Goal: Navigation & Orientation: Find specific page/section

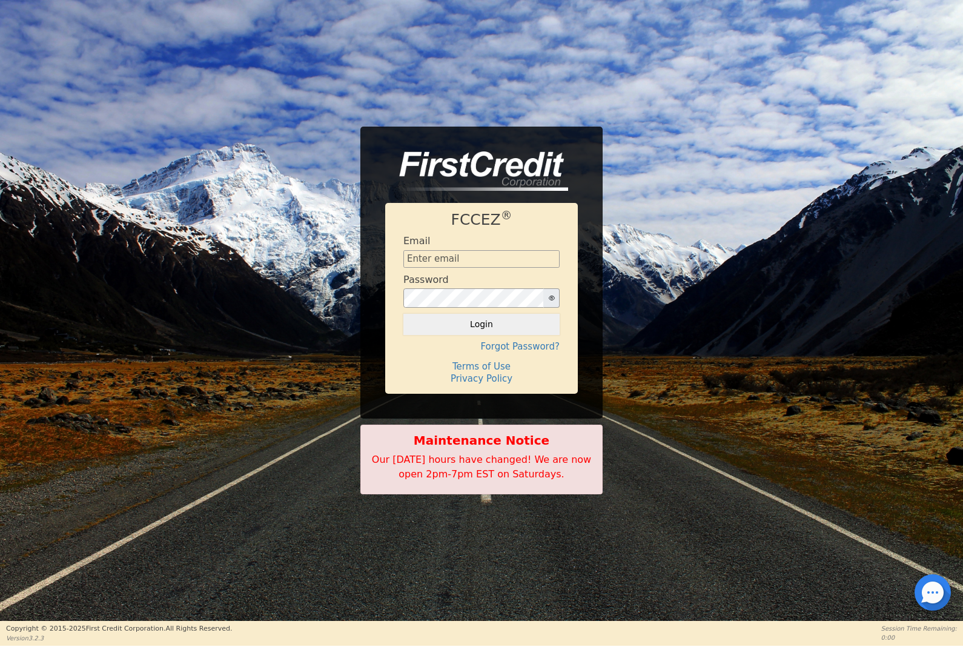
click at [442, 257] on input "text" at bounding box center [481, 259] width 156 height 18
type input "[EMAIL_ADDRESS][DOMAIN_NAME]"
click at [432, 319] on button "Login" at bounding box center [481, 324] width 156 height 21
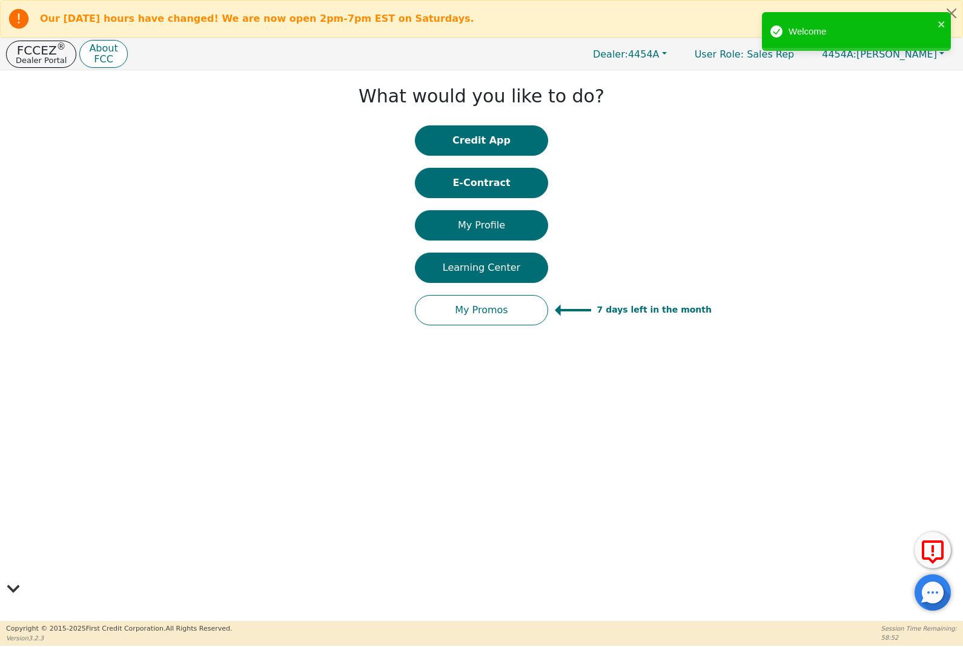
click at [443, 130] on button "Credit App" at bounding box center [481, 140] width 133 height 30
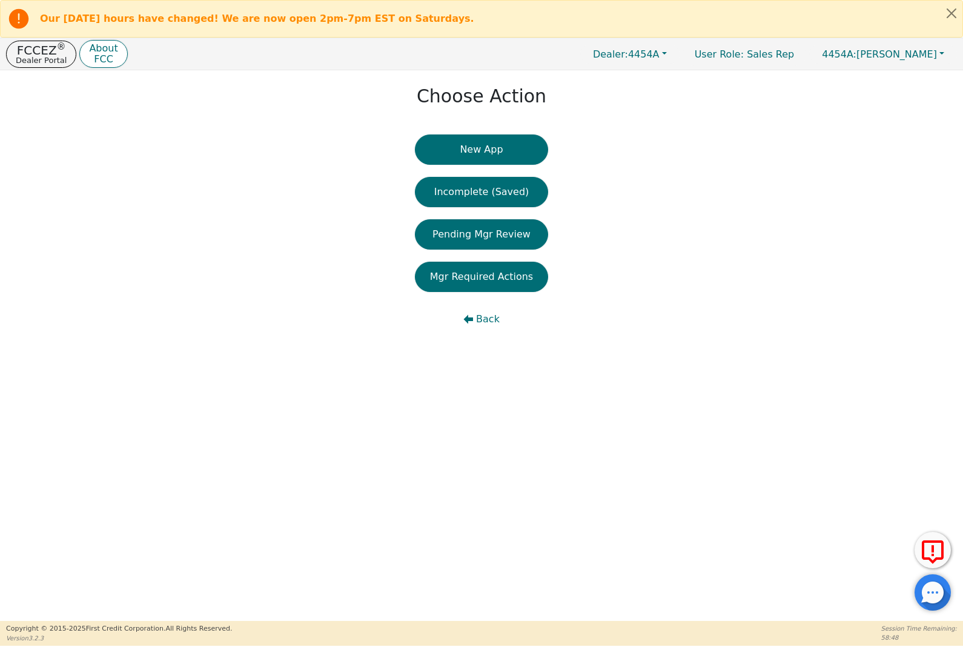
click at [443, 228] on button "Pending Mgr Review" at bounding box center [481, 234] width 133 height 30
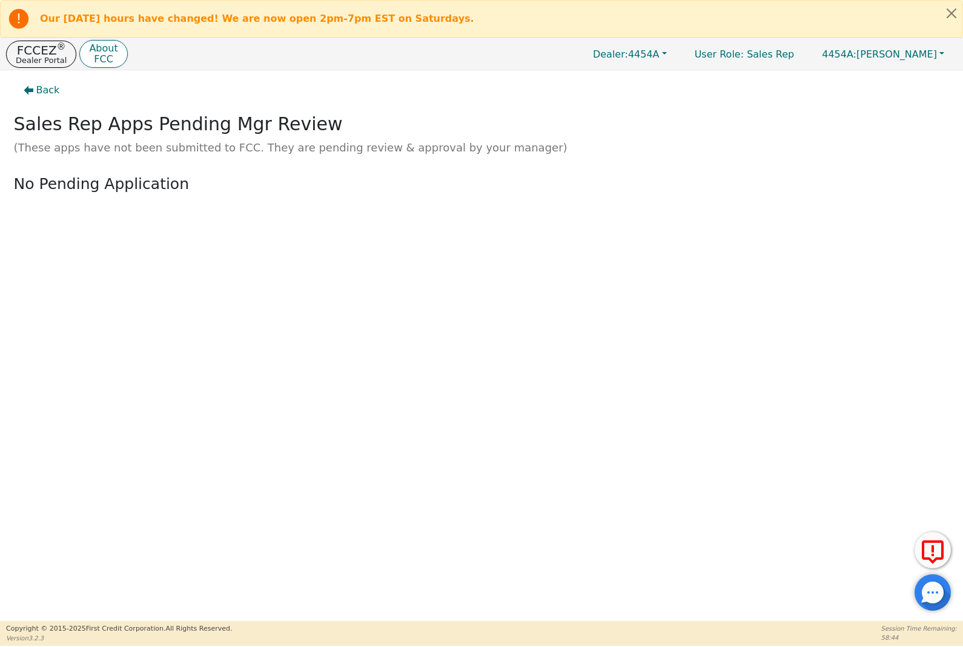
click at [39, 94] on span "Back" at bounding box center [48, 90] width 24 height 15
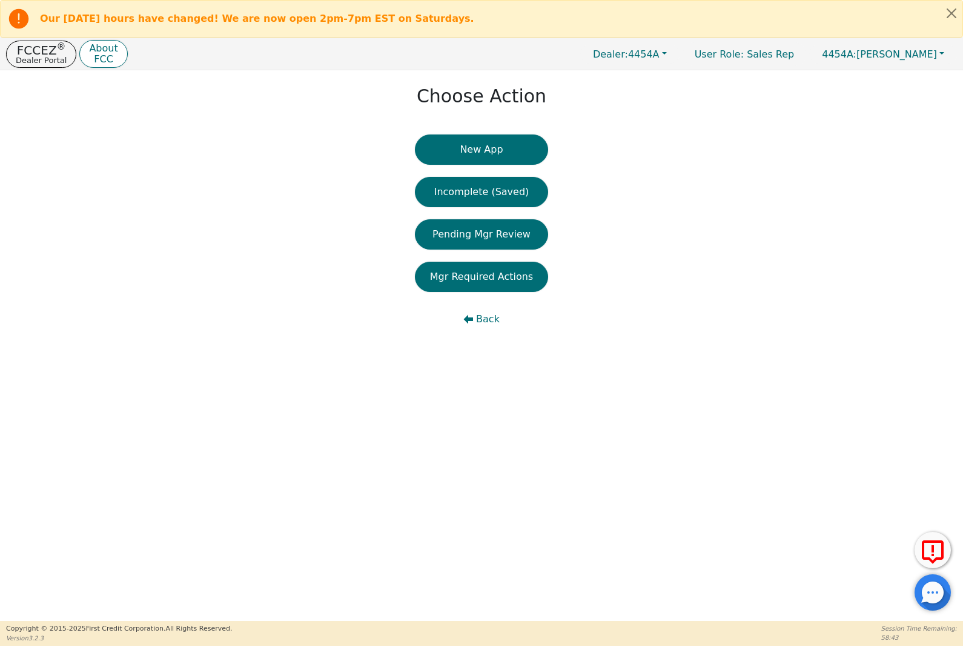
click at [442, 273] on button "Mgr Required Actions" at bounding box center [481, 277] width 133 height 30
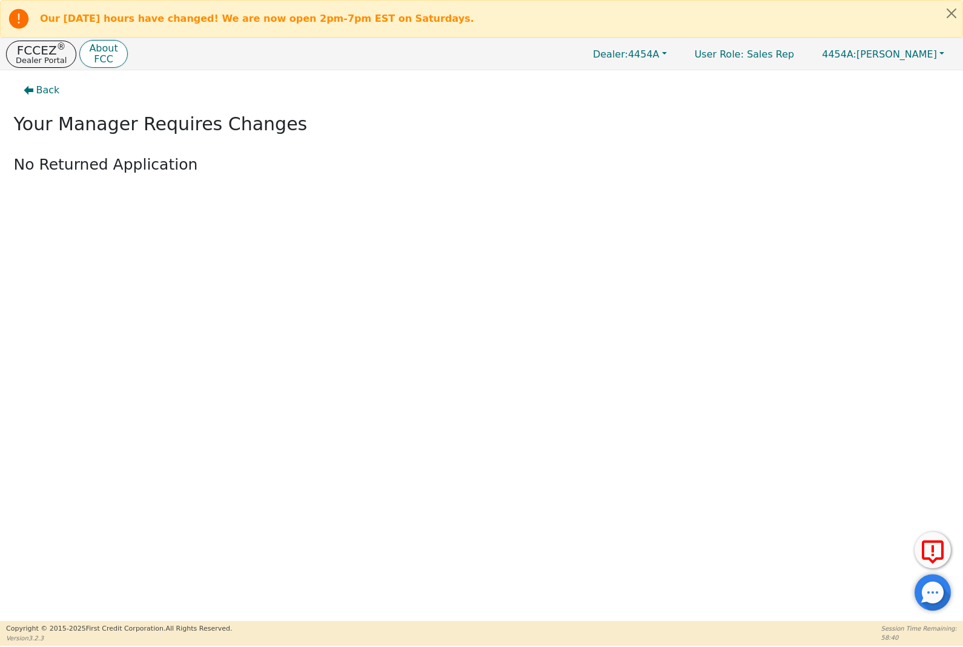
click at [31, 94] on icon "button" at bounding box center [29, 90] width 10 height 10
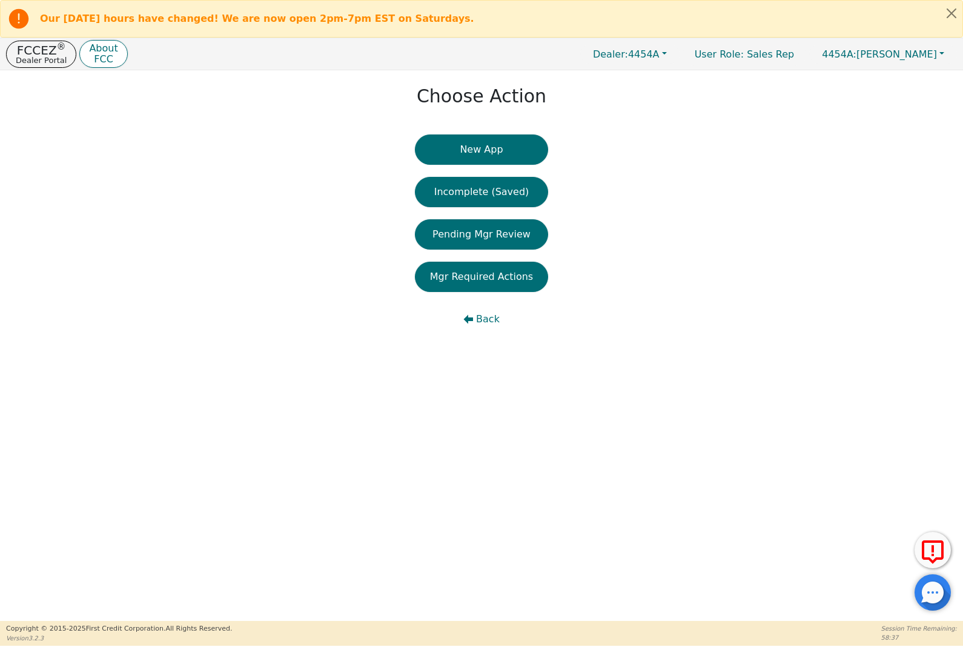
click at [474, 320] on button "Back" at bounding box center [481, 319] width 133 height 30
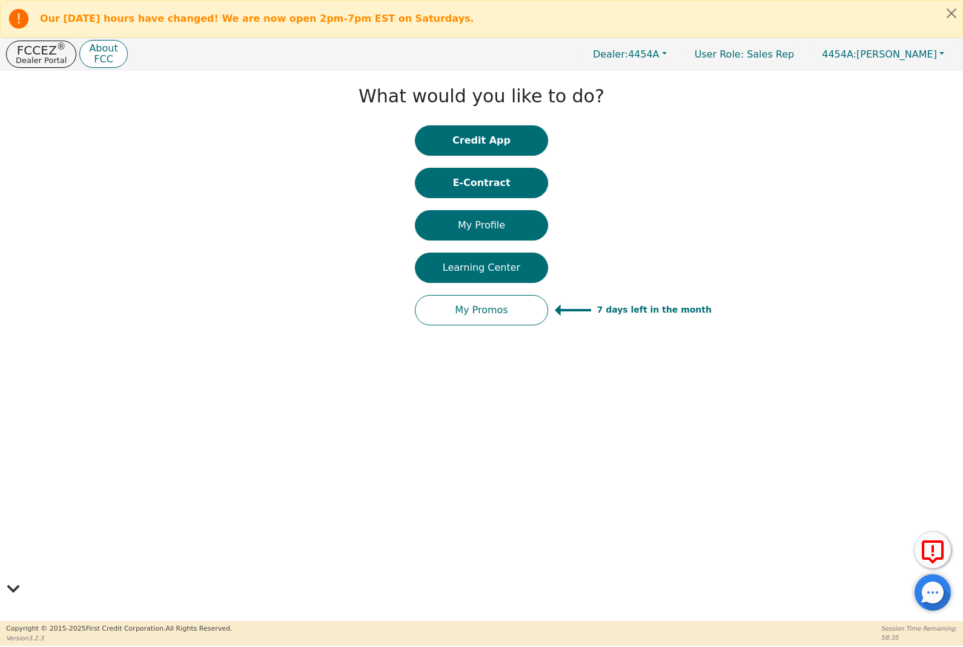
click at [445, 185] on button "E-Contract" at bounding box center [481, 183] width 133 height 30
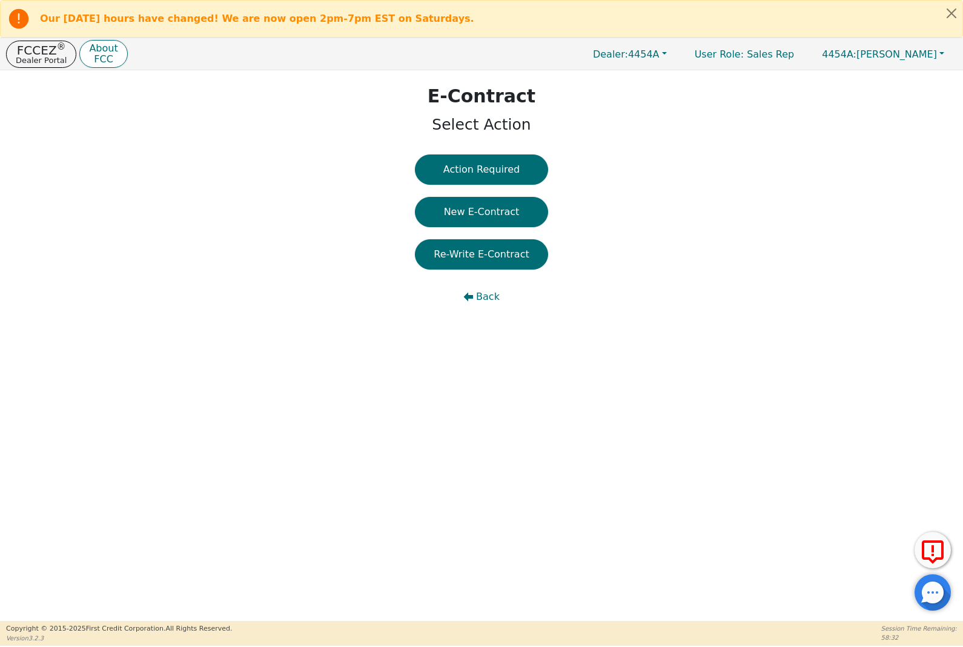
click at [475, 298] on button "Back" at bounding box center [481, 297] width 133 height 30
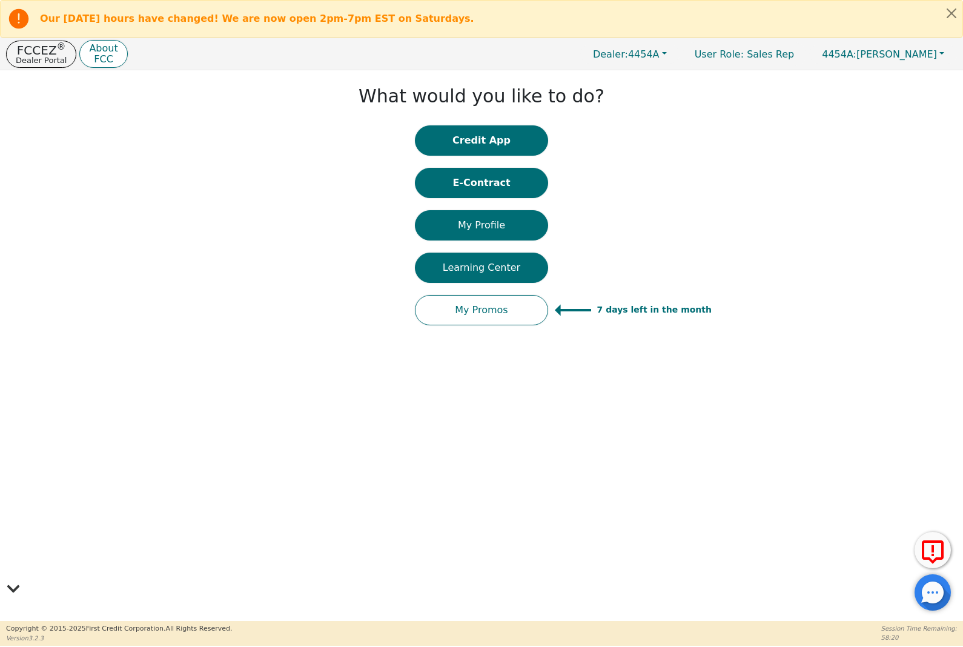
click at [953, 6] on button "Close alert" at bounding box center [952, 13] width 22 height 25
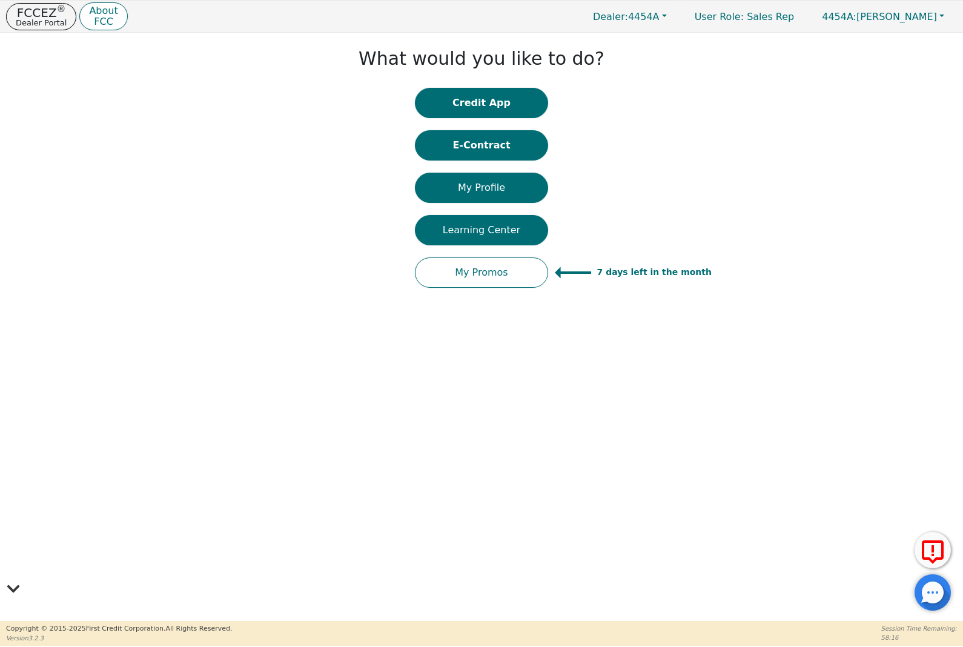
click at [8, 585] on icon at bounding box center [13, 588] width 15 height 15
click at [20, 596] on div "What would you like to do? Credit App E-Contract My Profile Learning Center My …" at bounding box center [481, 327] width 963 height 588
click at [18, 585] on icon at bounding box center [13, 588] width 12 height 7
click at [31, 7] on p "FCCEZ ®" at bounding box center [41, 13] width 51 height 12
click at [44, 22] on p "Dealer Portal" at bounding box center [41, 23] width 51 height 8
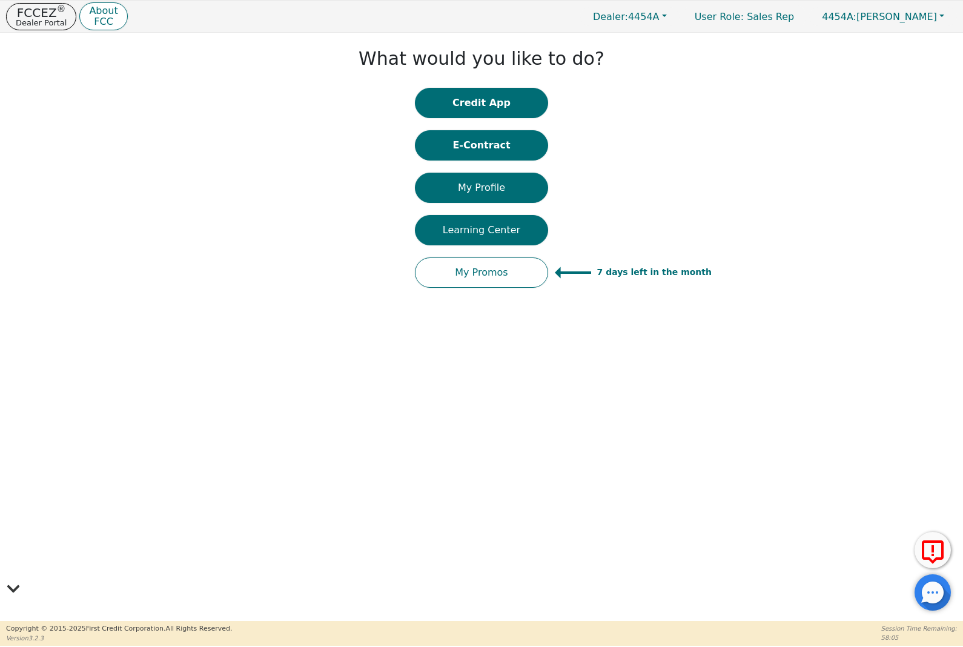
click at [942, 8] on button "4454A: [PERSON_NAME]" at bounding box center [883, 16] width 148 height 19
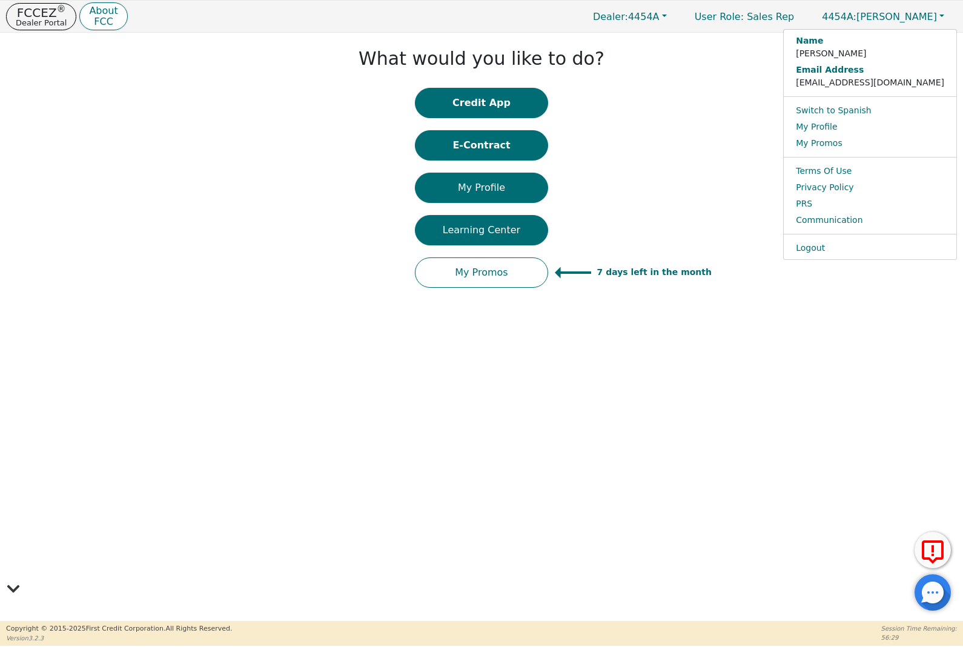
click at [456, 145] on button "E-Contract" at bounding box center [481, 145] width 133 height 30
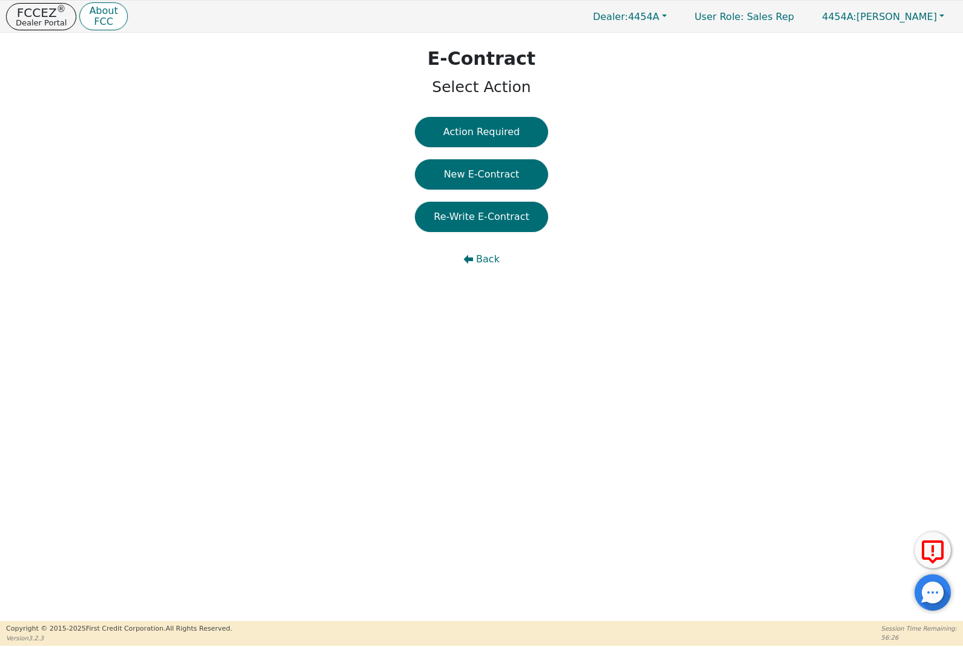
click at [462, 125] on button "Action Required" at bounding box center [481, 132] width 133 height 30
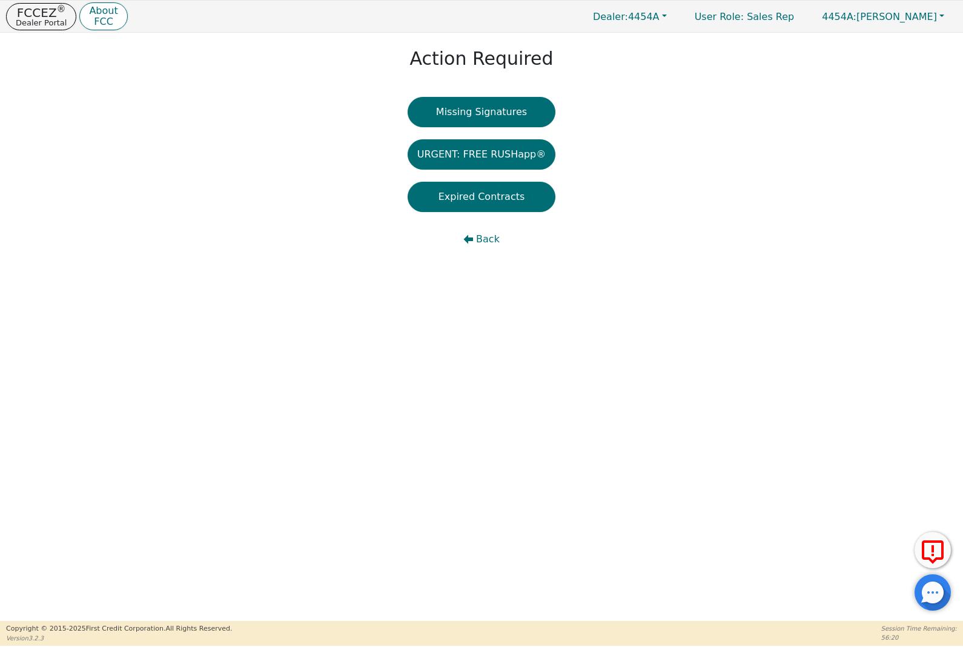
click at [478, 231] on button "Back" at bounding box center [482, 239] width 148 height 30
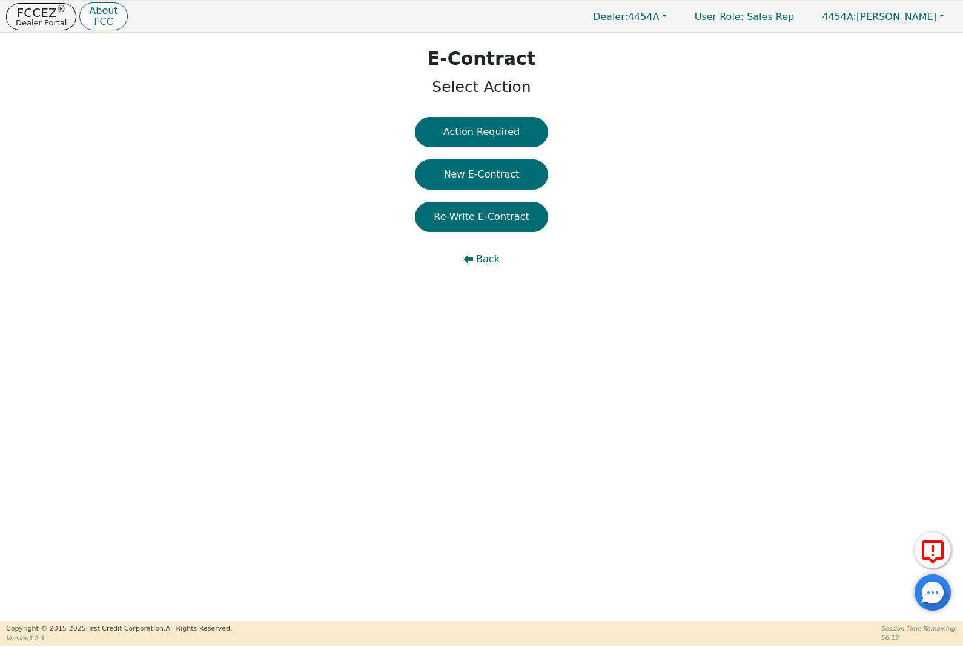
click at [474, 267] on button "Back" at bounding box center [481, 259] width 133 height 30
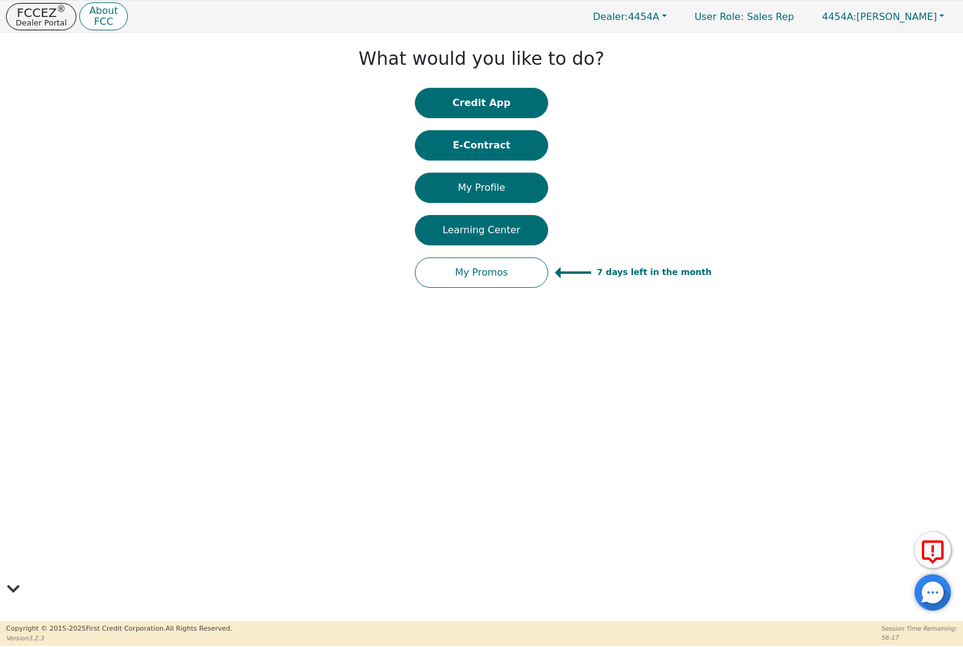
click at [457, 103] on button "Credit App" at bounding box center [481, 103] width 133 height 30
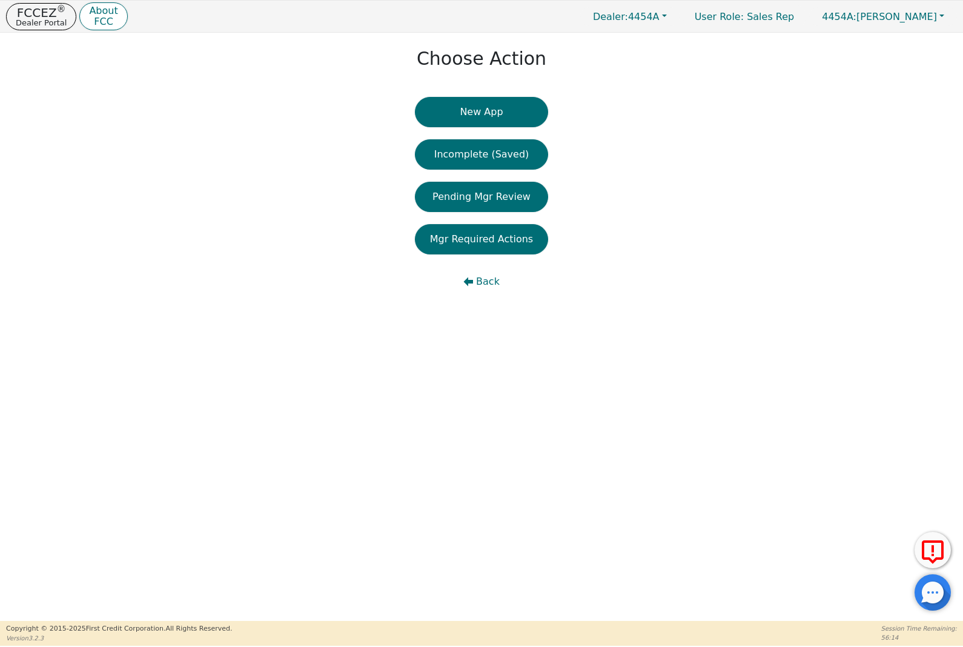
click at [474, 276] on button "Back" at bounding box center [481, 282] width 133 height 30
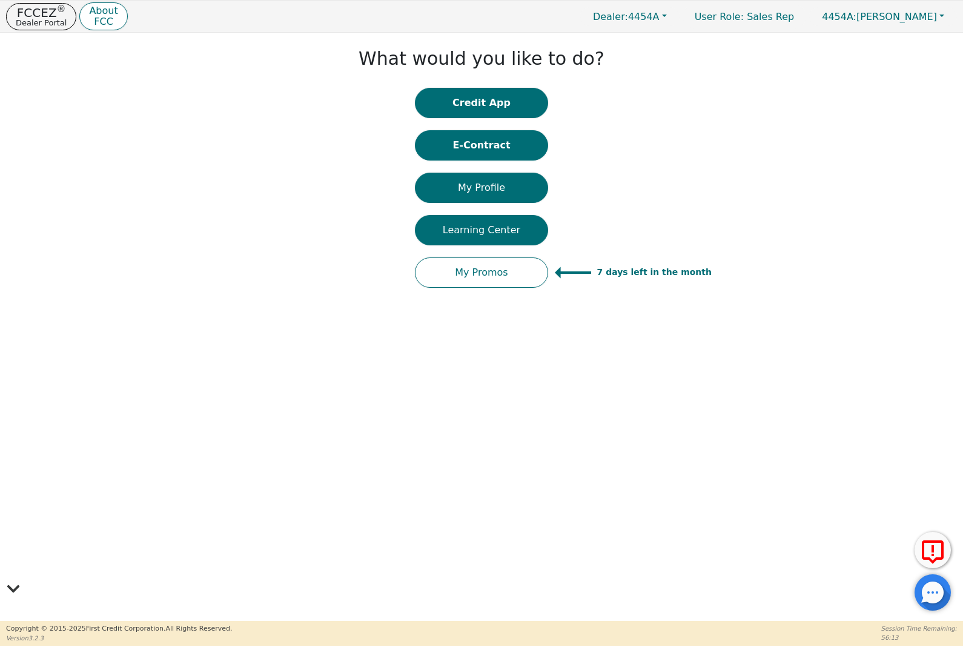
click at [442, 272] on button "My Promos" at bounding box center [481, 272] width 133 height 30
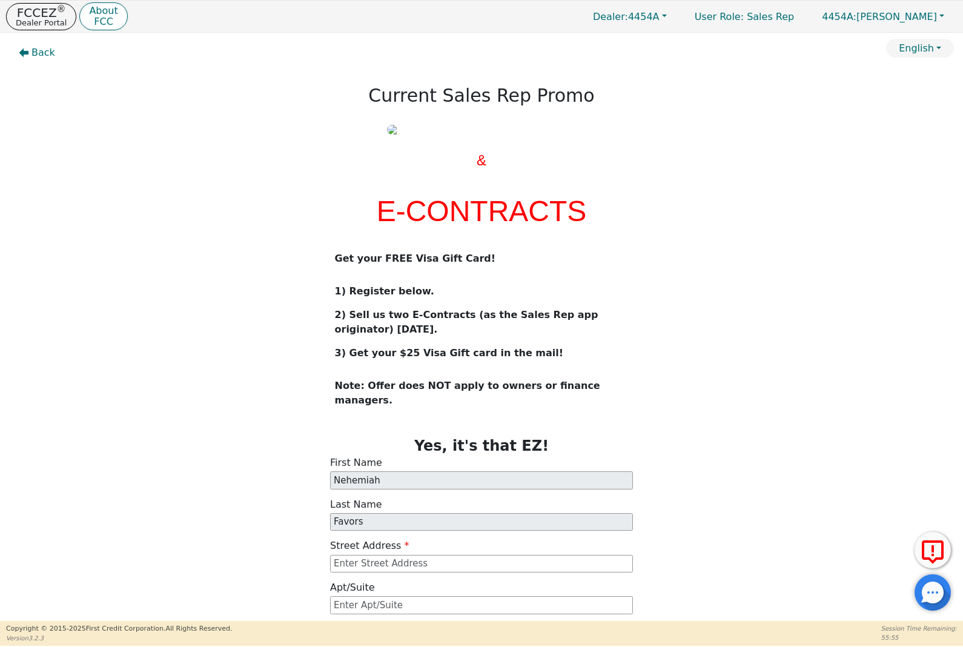
click at [35, 50] on span "Back" at bounding box center [43, 52] width 24 height 15
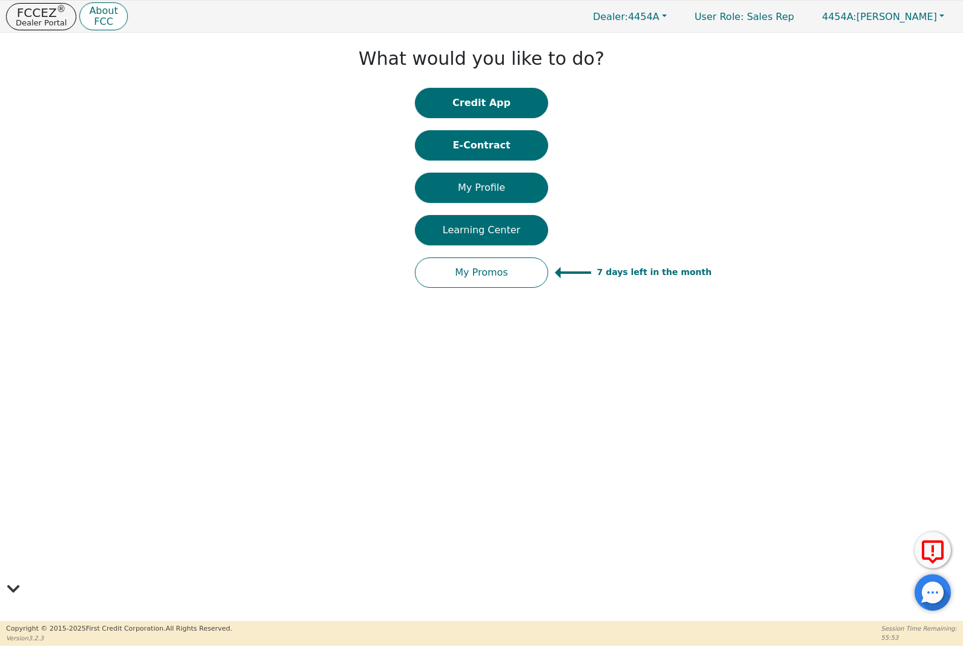
click at [446, 184] on button "My Profile" at bounding box center [481, 188] width 133 height 30
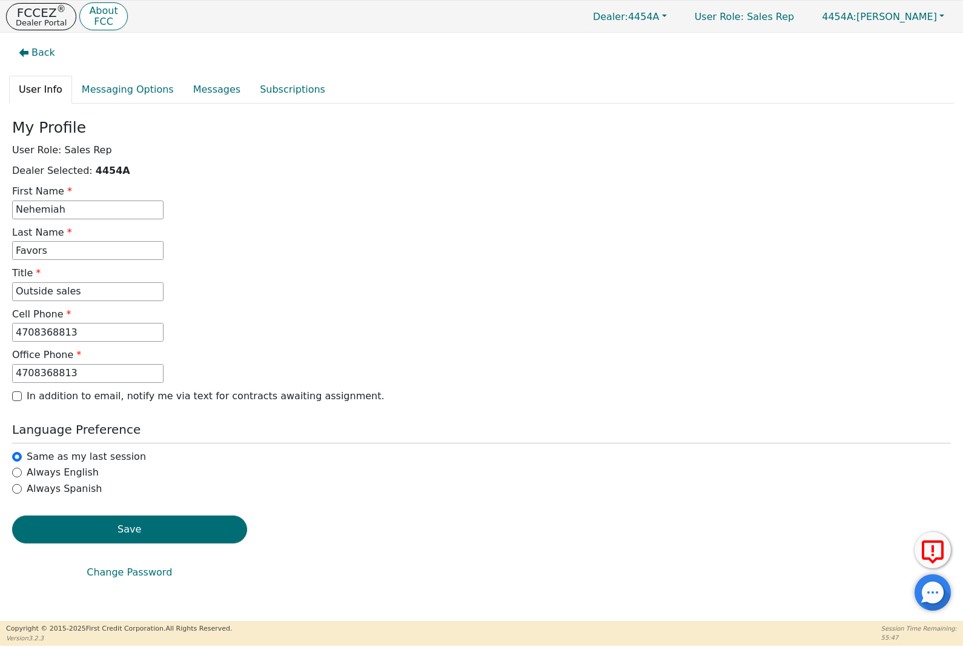
click at [24, 44] on button "Back" at bounding box center [37, 53] width 56 height 28
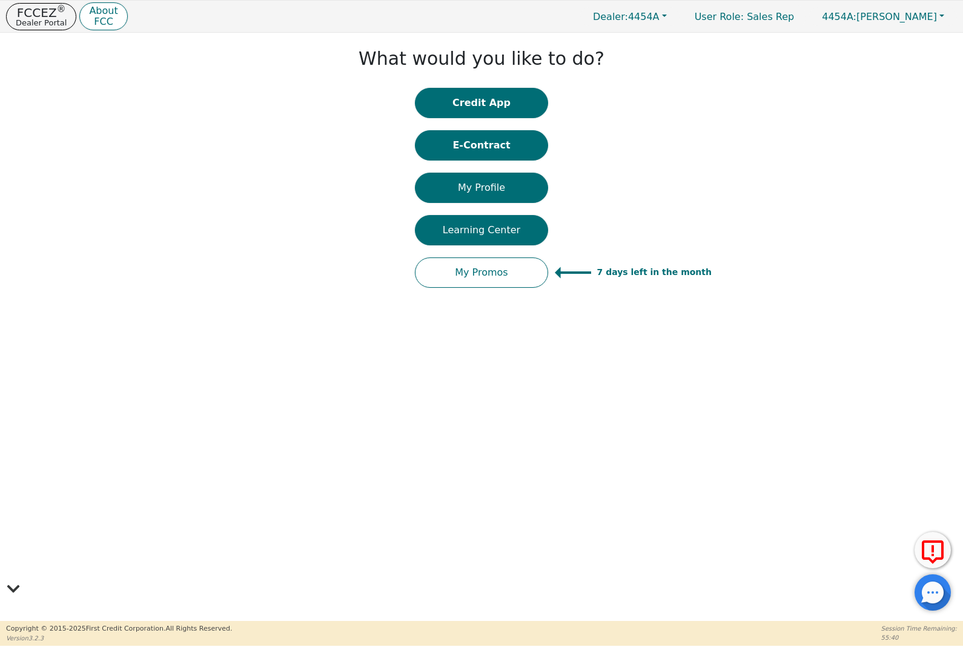
click at [17, 594] on icon at bounding box center [13, 588] width 15 height 15
